Goal: Find specific page/section: Find specific page/section

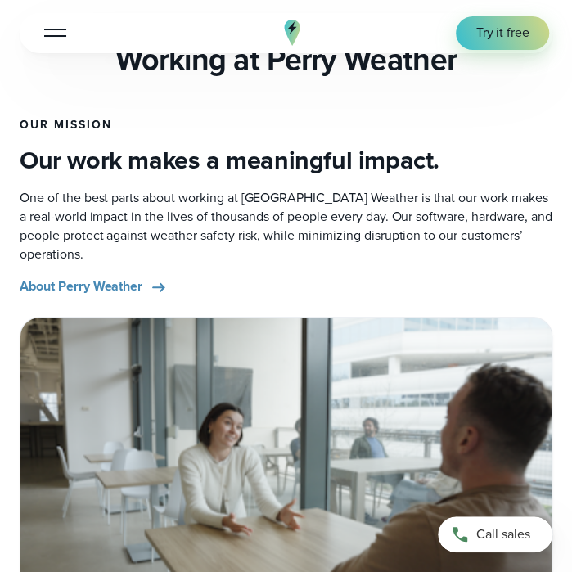
scroll to position [470, 0]
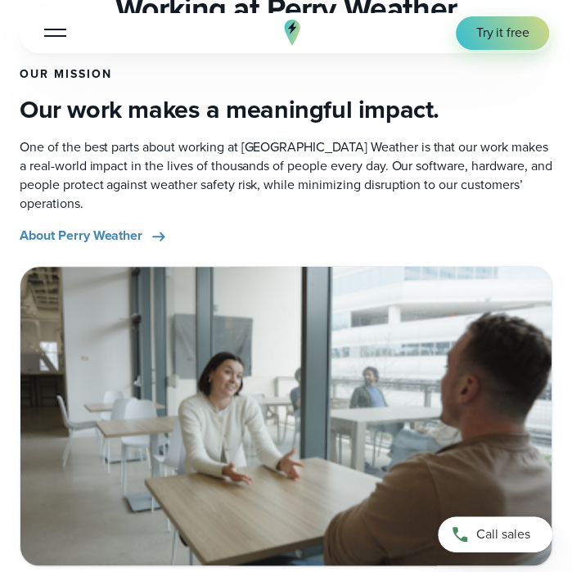
click at [50, 27] on button "Open Menu" at bounding box center [55, 33] width 38 height 30
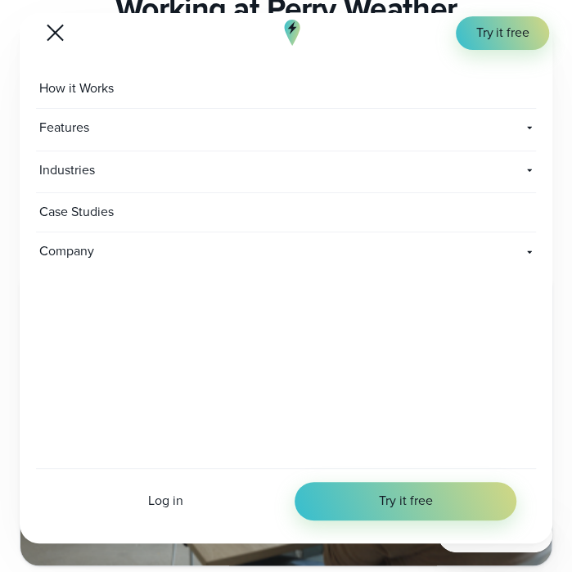
click at [530, 259] on div "Company Contact Us Reach out to us for sales or support questions" at bounding box center [286, 253] width 500 height 42
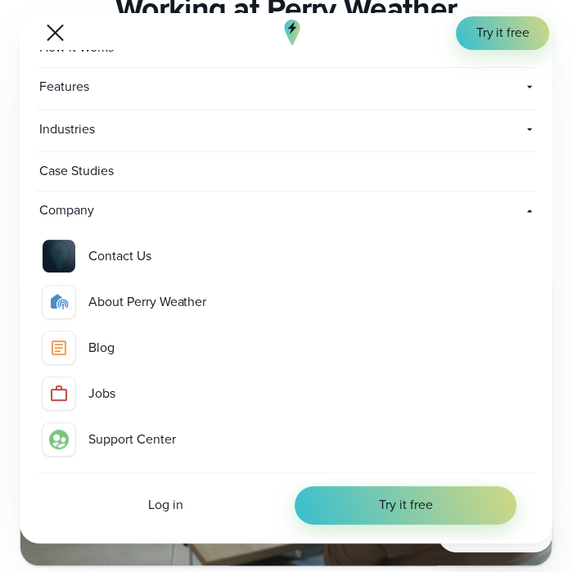
scroll to position [43, 0]
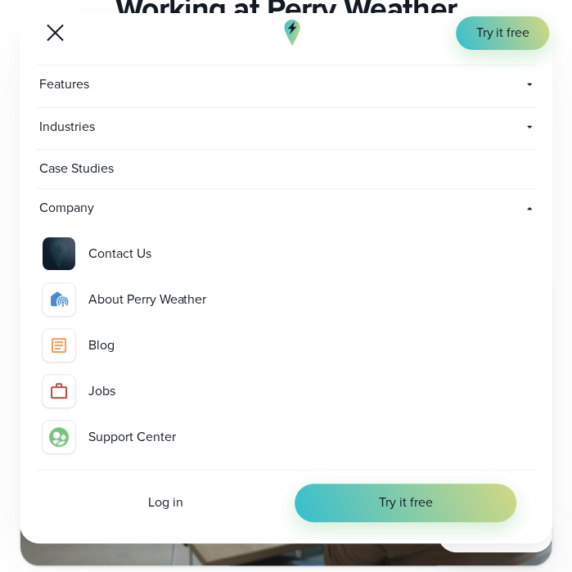
click at [109, 391] on div "Jobs" at bounding box center [308, 391] width 441 height 19
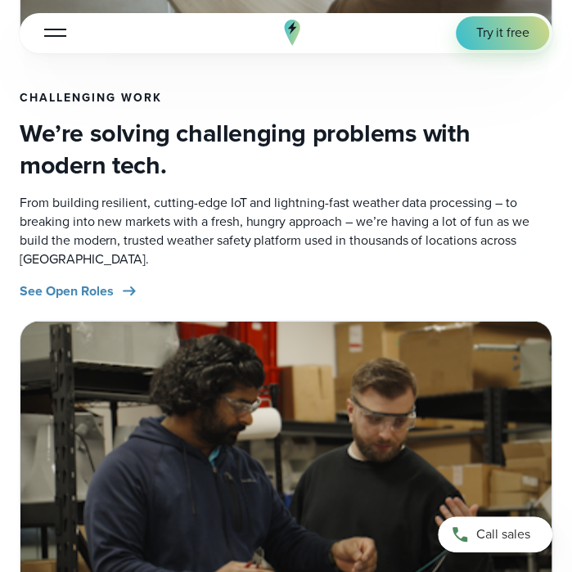
scroll to position [954, 0]
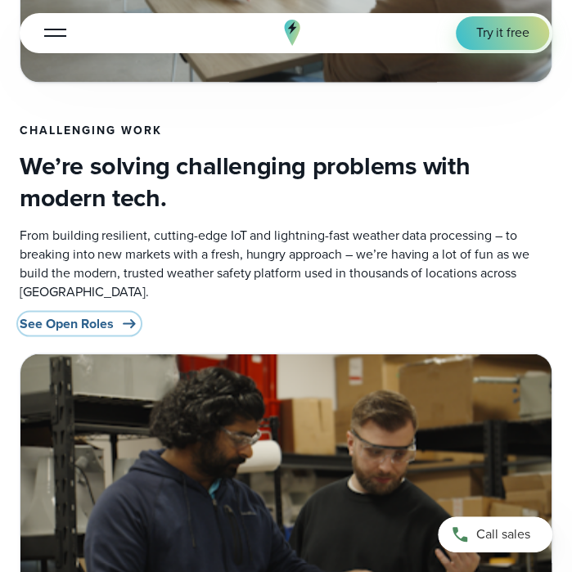
click at [72, 314] on span "See Open Roles" at bounding box center [66, 323] width 93 height 19
